Goal: Information Seeking & Learning: Check status

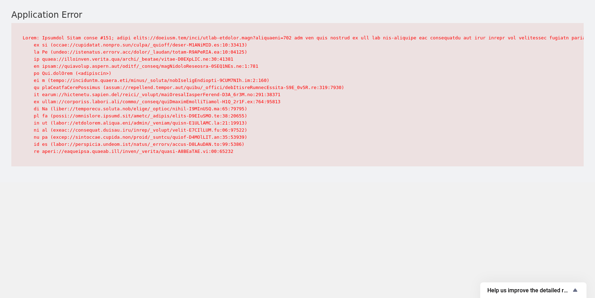
click at [246, 87] on pre at bounding box center [297, 94] width 572 height 143
click at [177, 94] on pre at bounding box center [297, 94] width 572 height 143
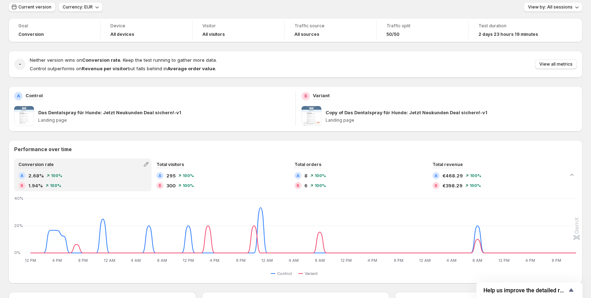
scroll to position [35, 0]
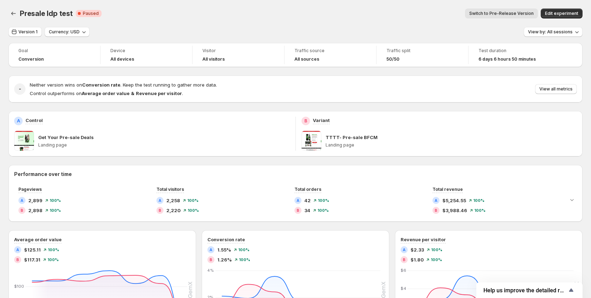
click at [157, 23] on div "Presale ldp test. This page is ready Presale ldp test Critical Complete Paused …" at bounding box center [296, 13] width 574 height 27
click at [155, 21] on div "Presale ldp test. This page is ready Presale ldp test Critical Complete Paused …" at bounding box center [296, 13] width 574 height 27
drag, startPoint x: 157, startPoint y: 17, endPoint x: 386, endPoint y: 12, distance: 229.6
click at [388, 6] on div "Presale ldp test. This page is ready Presale ldp test Critical Complete Paused …" at bounding box center [296, 13] width 574 height 27
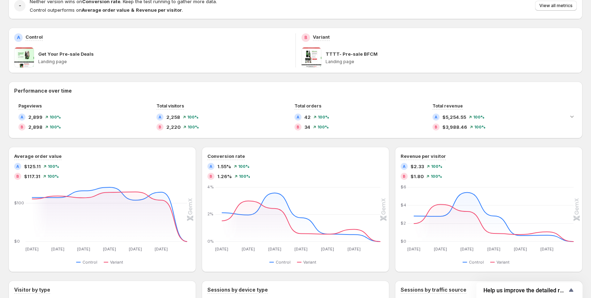
scroll to position [106, 0]
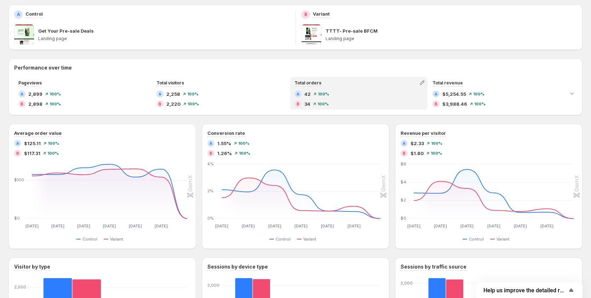
click at [301, 100] on div "A 42 100% B 34 100%" at bounding box center [359, 98] width 129 height 17
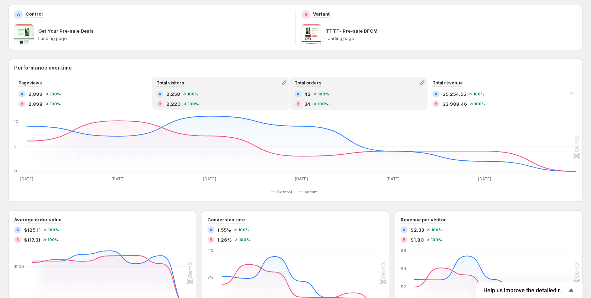
click at [232, 104] on div "B 2,220 100%" at bounding box center [221, 103] width 129 height 7
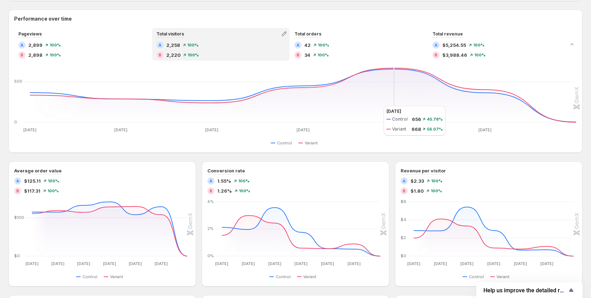
scroll to position [142, 0]
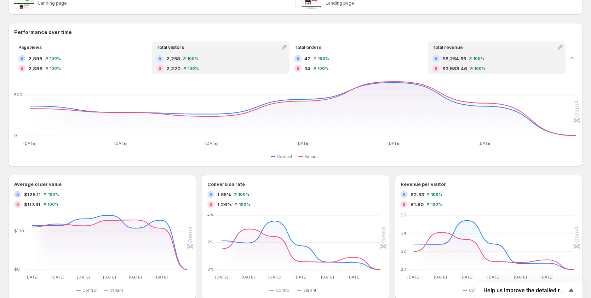
click at [474, 52] on div "Total revenue A $5,254.55 100% B $3,988.46 100%" at bounding box center [497, 57] width 136 height 31
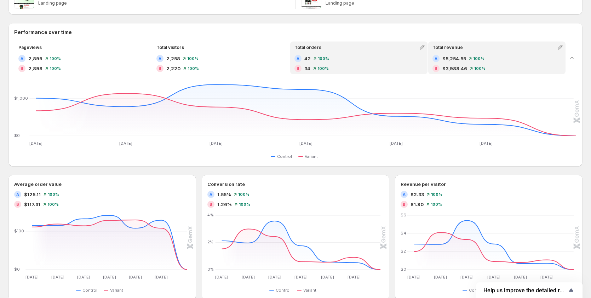
click at [363, 64] on div "A 42 100% B 34 100%" at bounding box center [359, 63] width 129 height 17
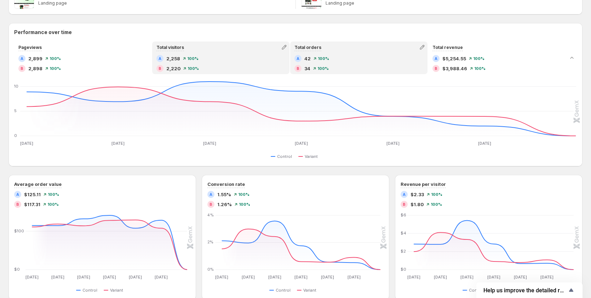
click at [215, 66] on div "B 2,220 100%" at bounding box center [221, 68] width 129 height 7
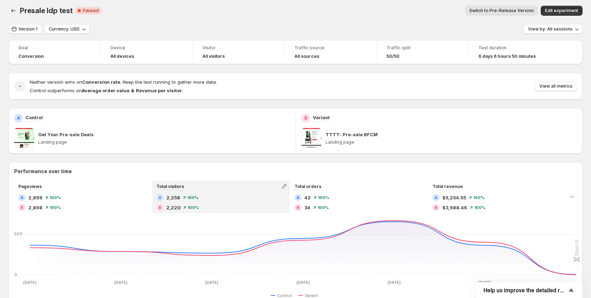
scroll to position [0, 0]
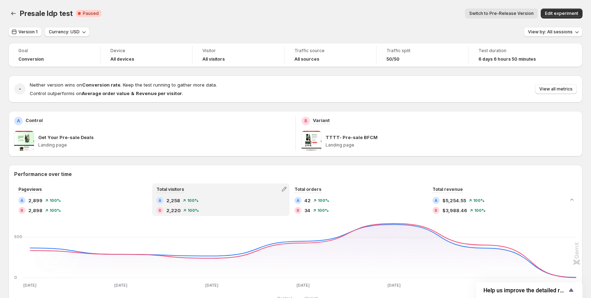
click at [447, 22] on div "Presale ldp test. This page is ready Presale ldp test Critical Complete Paused …" at bounding box center [296, 13] width 574 height 27
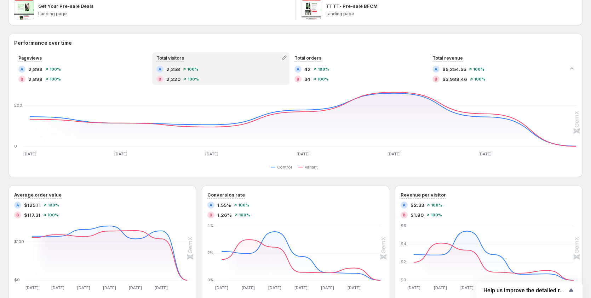
scroll to position [177, 0]
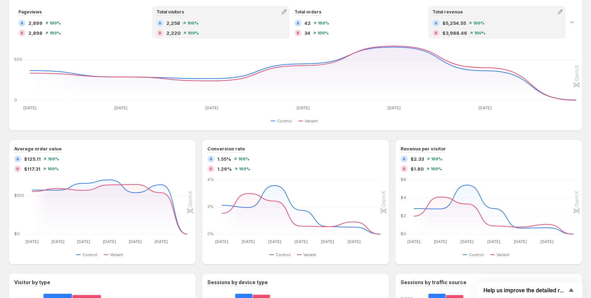
click at [477, 31] on span "100%" at bounding box center [480, 33] width 11 height 4
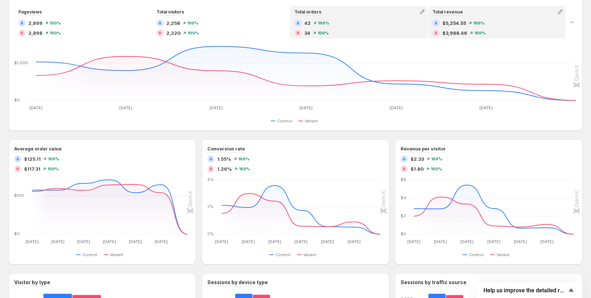
click at [364, 34] on div "B 34 100%" at bounding box center [359, 32] width 129 height 7
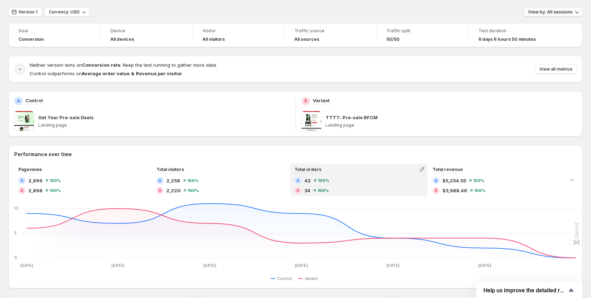
scroll to position [11, 0]
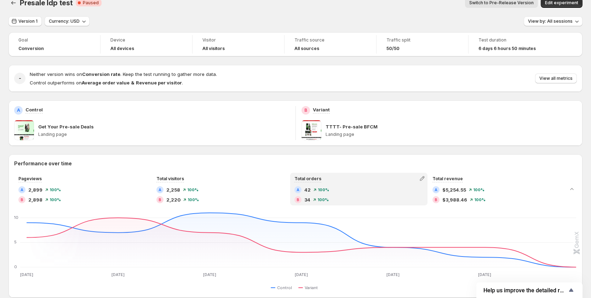
click at [524, 3] on span "Switch to Pre-Release Version" at bounding box center [502, 3] width 64 height 6
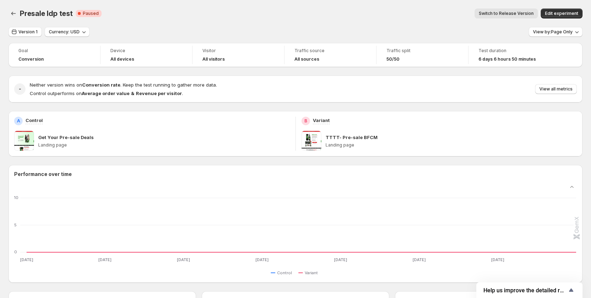
click at [507, 15] on span "Switch to Release Version" at bounding box center [506, 14] width 55 height 6
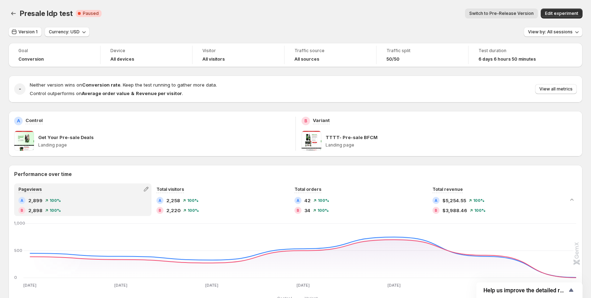
click at [508, 13] on span "Switch to Pre-Release Version" at bounding box center [502, 14] width 64 height 6
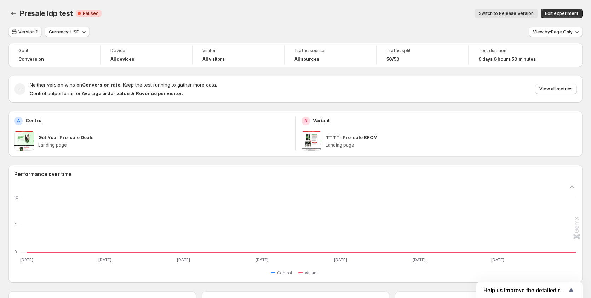
click at [337, 25] on div "Presale ldp test. This page is ready Presale ldp test Critical Complete Paused …" at bounding box center [296, 13] width 574 height 27
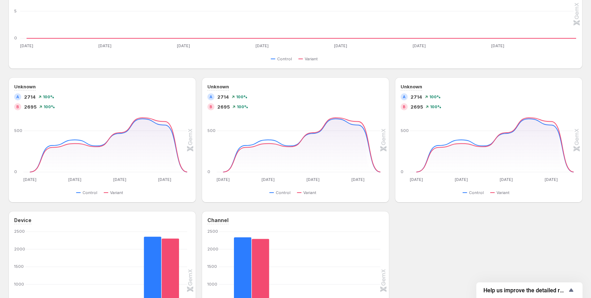
scroll to position [248, 0]
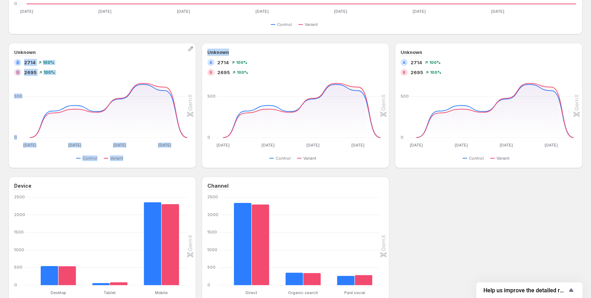
drag, startPoint x: 236, startPoint y: 51, endPoint x: 197, endPoint y: 43, distance: 40.6
click at [197, 43] on div "Unknown A 2714 100 % B 2695 100 % Nov 23 Nov 23 Nov 25 Nov 25 Nov 27 Nov 27 Nov…" at bounding box center [296, 105] width 574 height 125
click at [72, 53] on div "Unknown" at bounding box center [102, 52] width 176 height 7
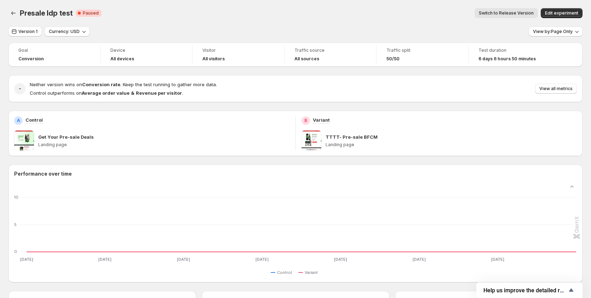
scroll to position [0, 0]
click at [524, 13] on span "Switch to Release Version" at bounding box center [506, 14] width 55 height 6
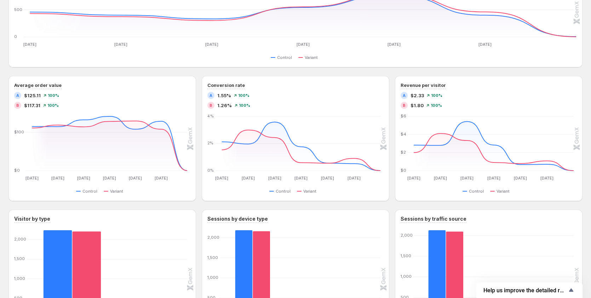
scroll to position [248, 0]
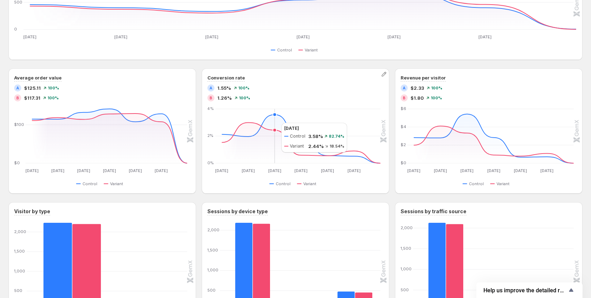
click at [274, 123] on icon "Nov 24 Nov 24 Nov 25 Nov 25 Nov 26 Nov 26 Nov 27 Nov 27 Nov 28 Nov 28 Nov 29 No…" at bounding box center [294, 140] width 172 height 67
click at [297, 148] on icon "Nov 24 Nov 24 Nov 25 Nov 25 Nov 26 Nov 26 Nov 27 Nov 27 Nov 28 Nov 28 Nov 29 No…" at bounding box center [294, 140] width 172 height 67
click at [279, 130] on icon at bounding box center [301, 142] width 159 height 41
click at [254, 123] on icon at bounding box center [301, 142] width 159 height 41
click at [285, 117] on icon at bounding box center [301, 138] width 159 height 49
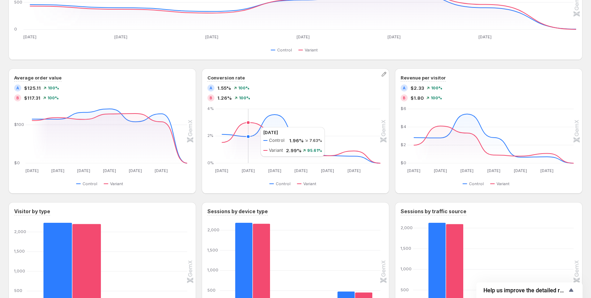
click at [254, 127] on icon "Nov 24 Nov 24 Nov 25 Nov 25 Nov 26 Nov 26 Nov 27 Nov 27 Nov 28 Nov 28 Nov 29 No…" at bounding box center [294, 140] width 172 height 67
